Goal: Information Seeking & Learning: Find specific fact

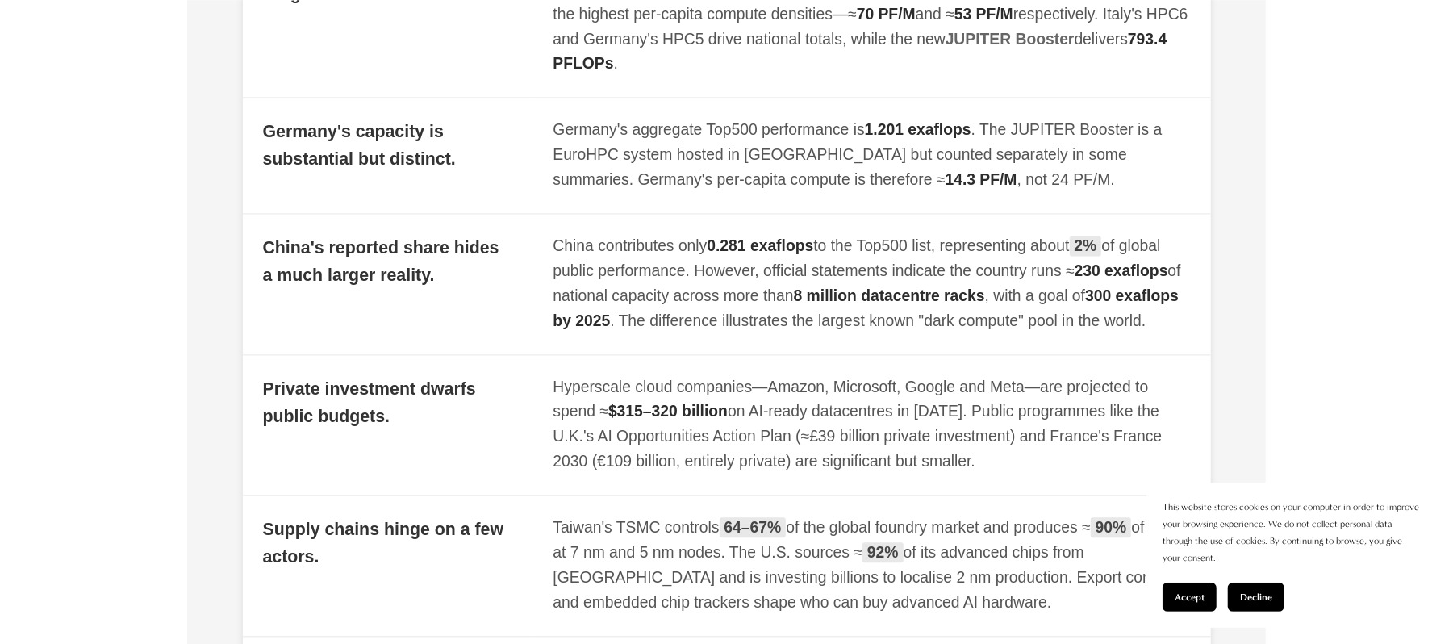
scroll to position [1721, 0]
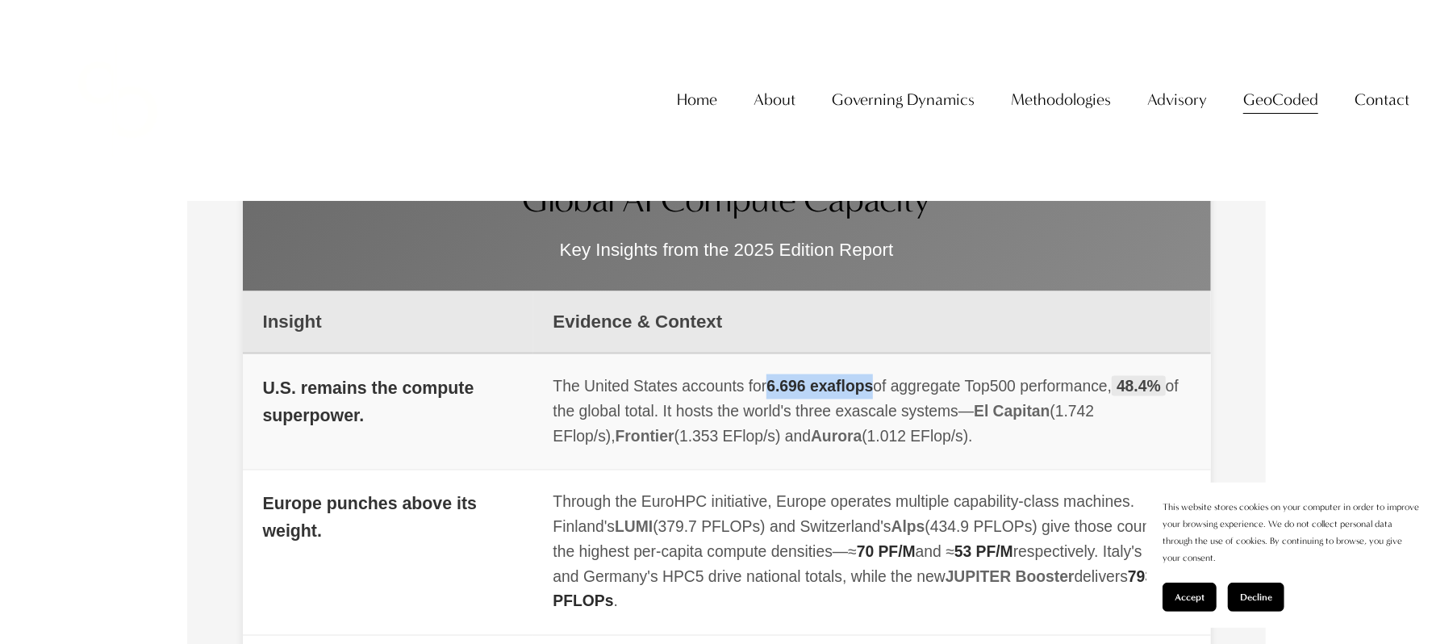
drag, startPoint x: 766, startPoint y: 389, endPoint x: 873, endPoint y: 395, distance: 107.5
click at [873, 395] on div "The United States accounts for 6.696 exaflops of aggregate Top500 performance, …" at bounding box center [871, 411] width 637 height 75
click at [866, 394] on span "6.696 exaflops" at bounding box center [819, 386] width 106 height 17
drag, startPoint x: 934, startPoint y: 449, endPoint x: 549, endPoint y: 386, distance: 389.9
click at [549, 386] on td "The United States accounts for 6.696 exaflops of aggregate Top500 performance, …" at bounding box center [872, 411] width 678 height 116
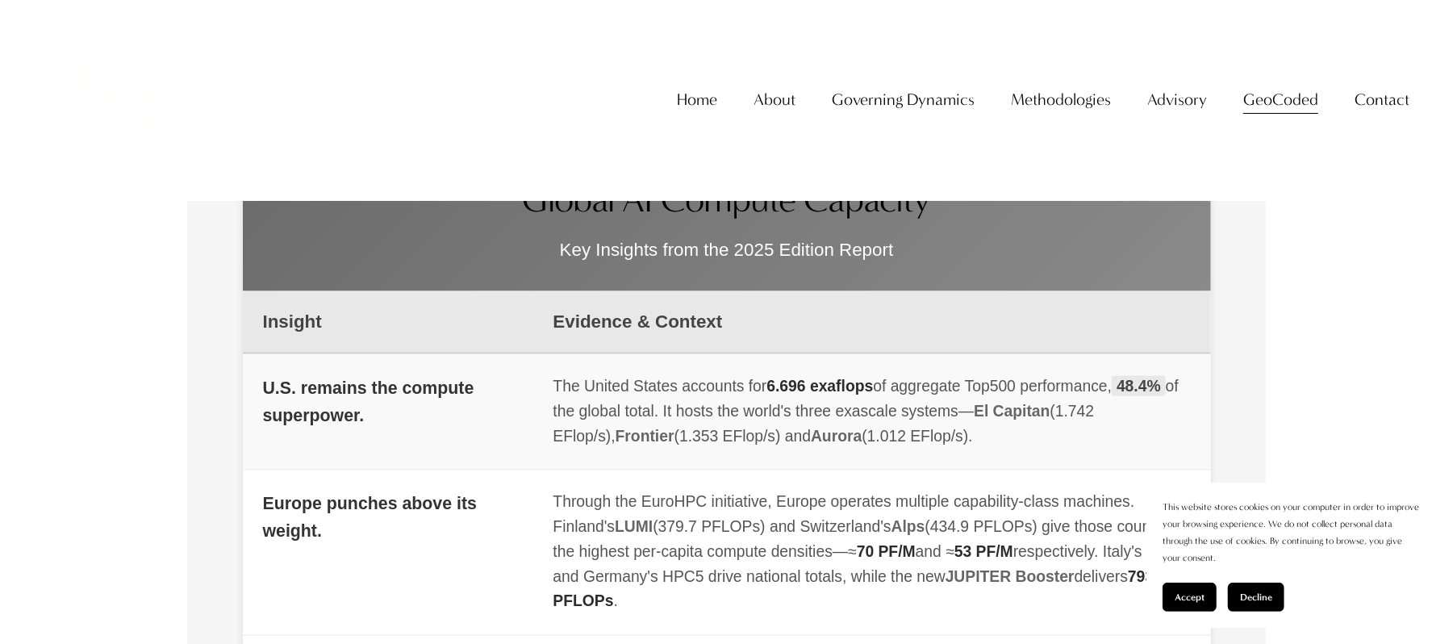
copy div "The United States accounts for 6.696 exaflops of aggregate Top500 performance, …"
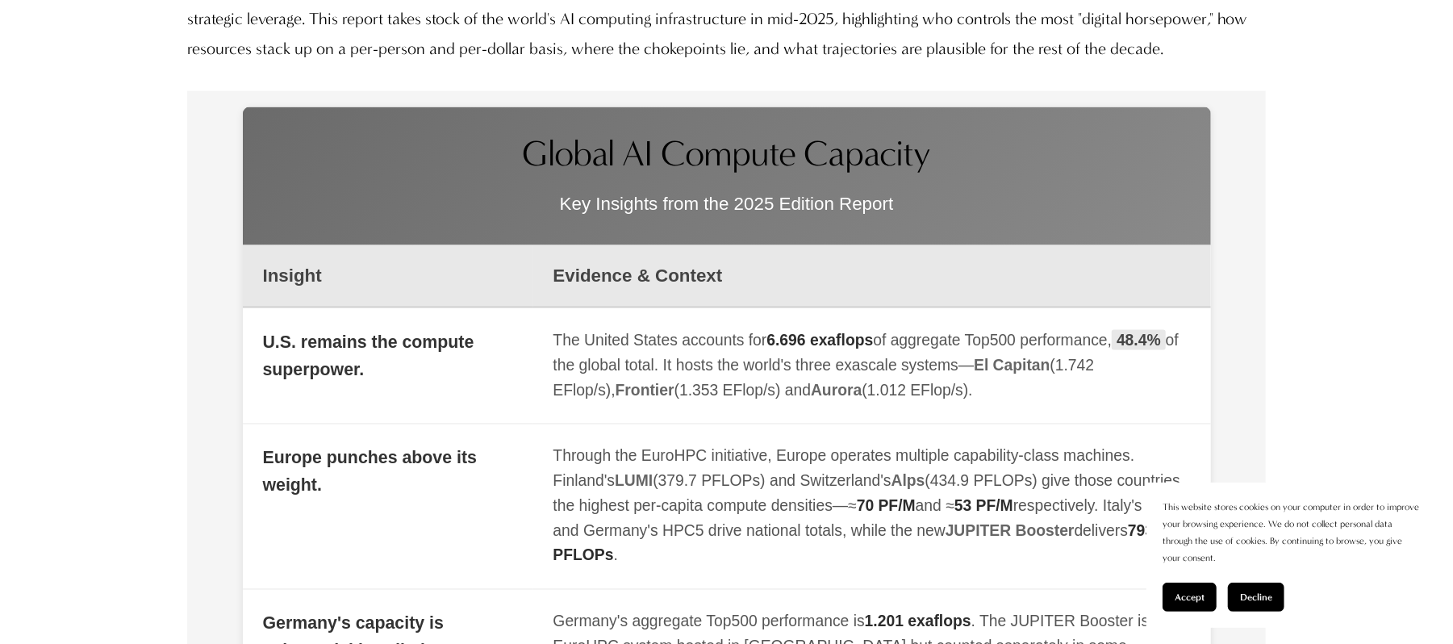
scroll to position [1828, 0]
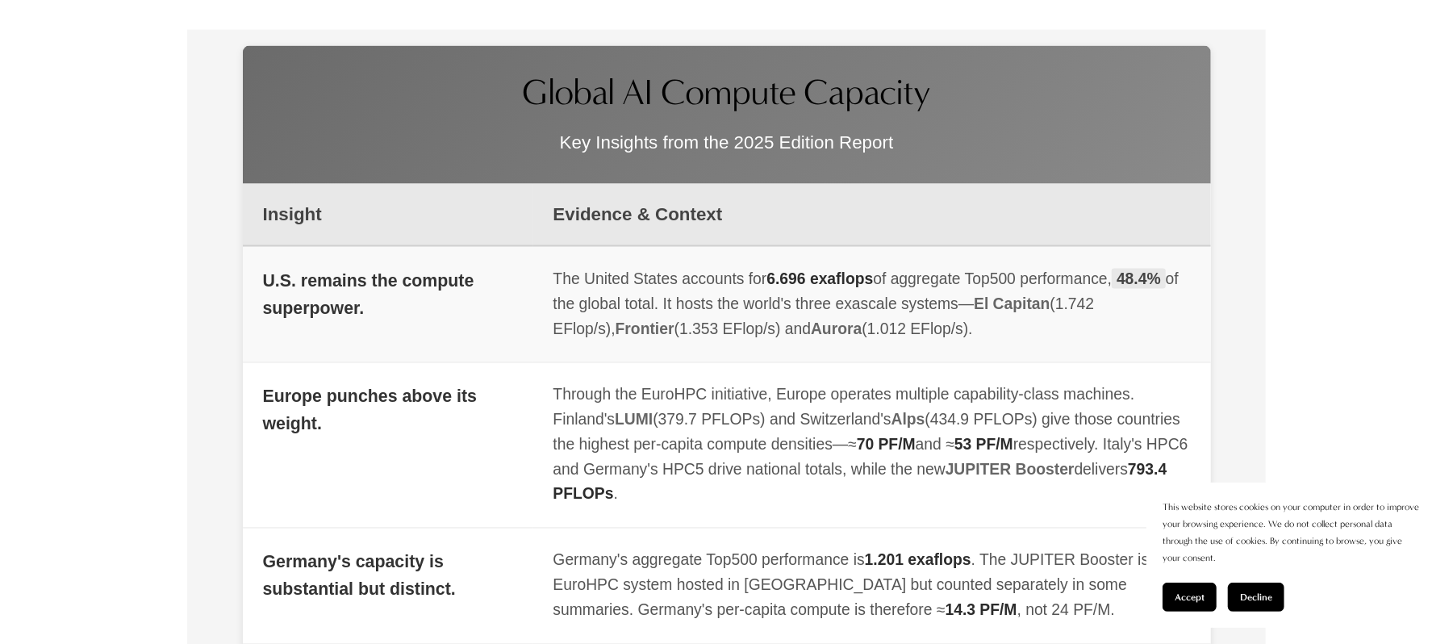
click at [1007, 303] on span "El Capitan" at bounding box center [1012, 303] width 76 height 17
drag, startPoint x: 1175, startPoint y: 311, endPoint x: 859, endPoint y: 311, distance: 316.2
click at [859, 311] on div "The United States accounts for 6.696 exaflops of aggregate Top500 performance, …" at bounding box center [871, 304] width 637 height 75
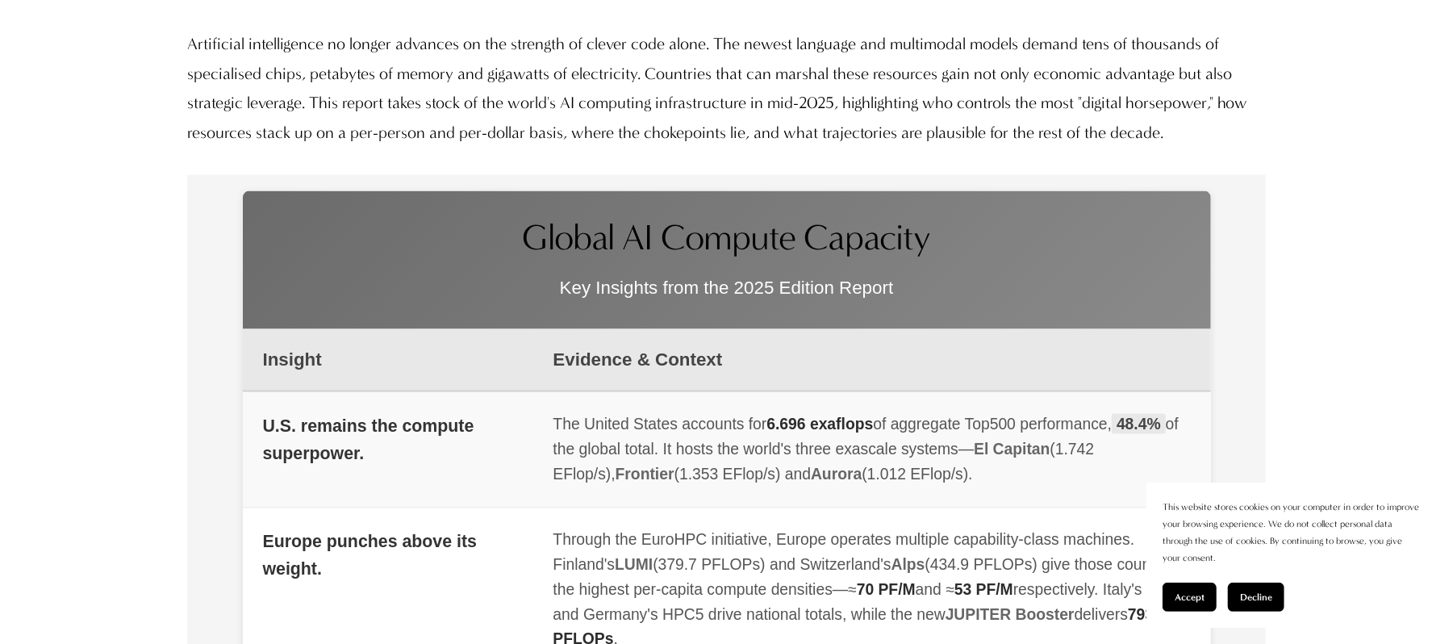
scroll to position [1721, 0]
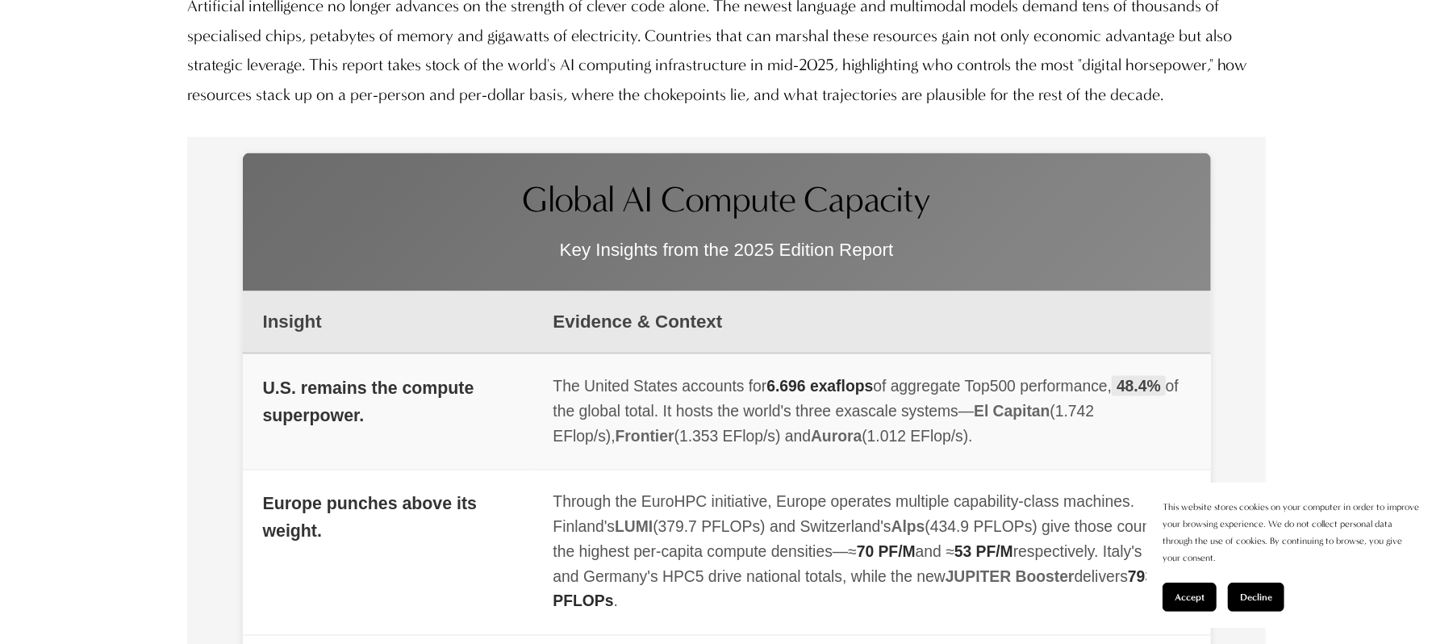
drag, startPoint x: 763, startPoint y: 389, endPoint x: 875, endPoint y: 398, distance: 112.5
click at [875, 398] on div "The United States accounts for 6.696 exaflops of aggregate Top500 performance, …" at bounding box center [871, 411] width 637 height 75
